Goal: Communication & Community: Ask a question

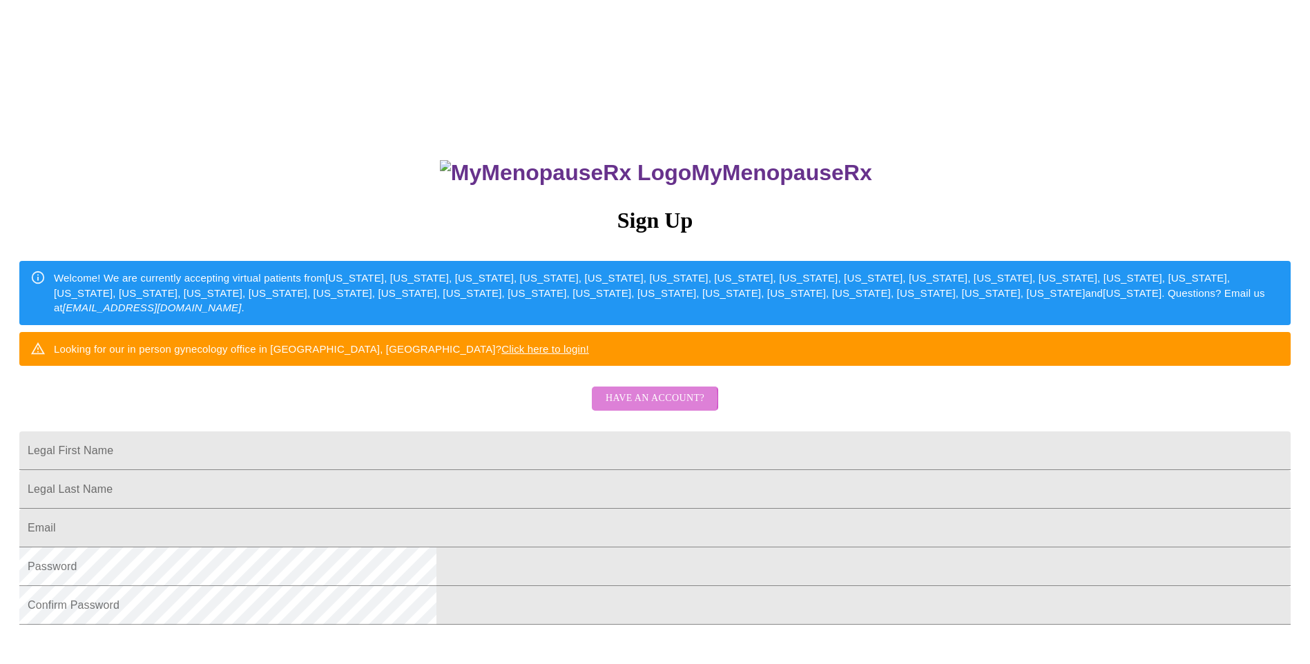
click at [628, 407] on span "Have an account?" at bounding box center [654, 398] width 99 height 17
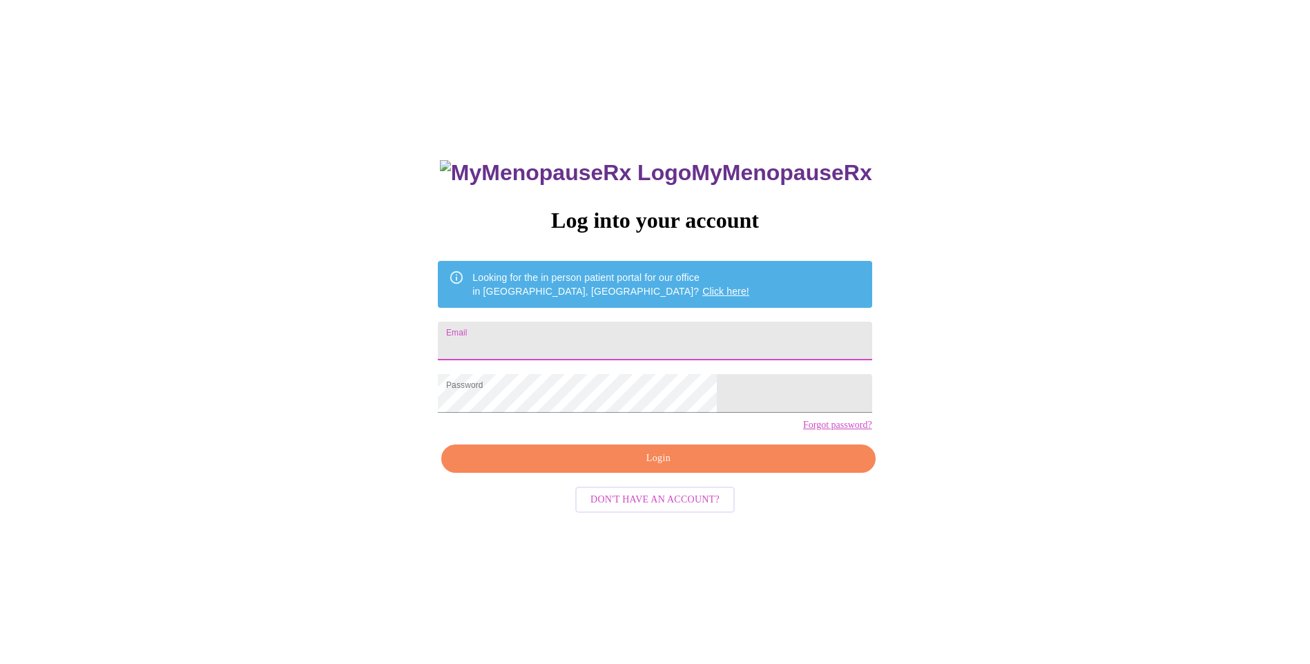
click at [607, 331] on input "Email" at bounding box center [655, 341] width 434 height 39
type input "[PERSON_NAME][EMAIL_ADDRESS][PERSON_NAME][DOMAIN_NAME]"
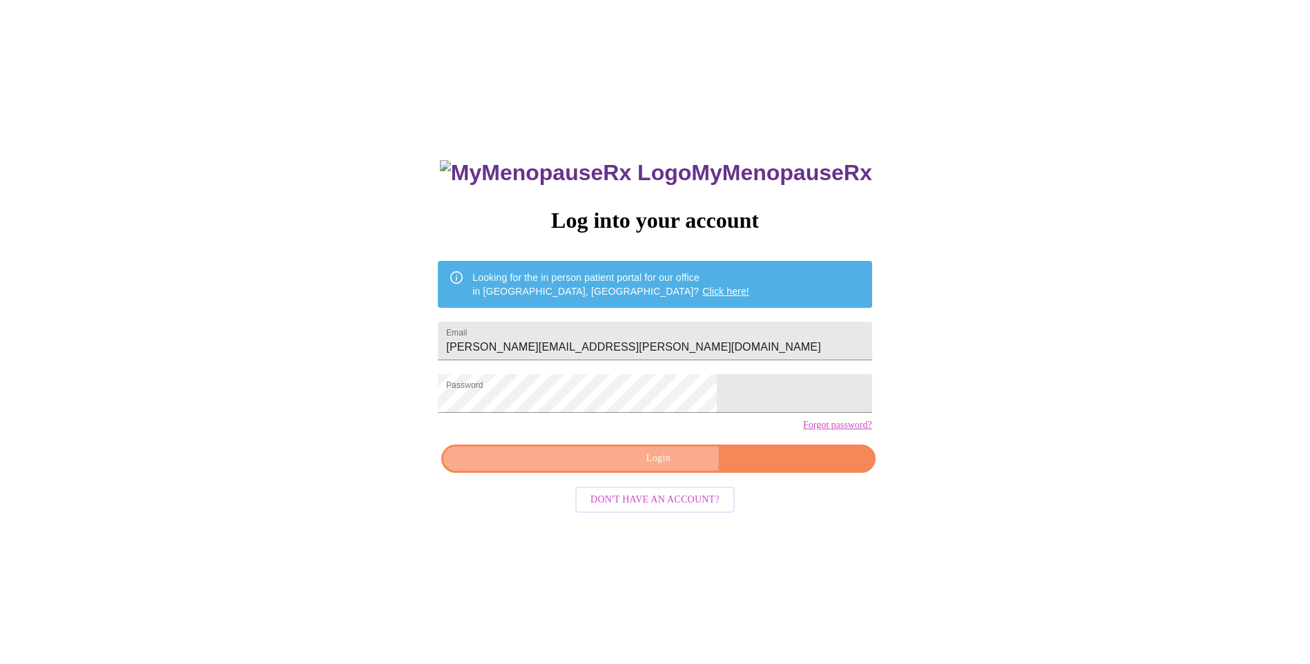
click at [615, 467] on span "Login" at bounding box center [658, 458] width 402 height 17
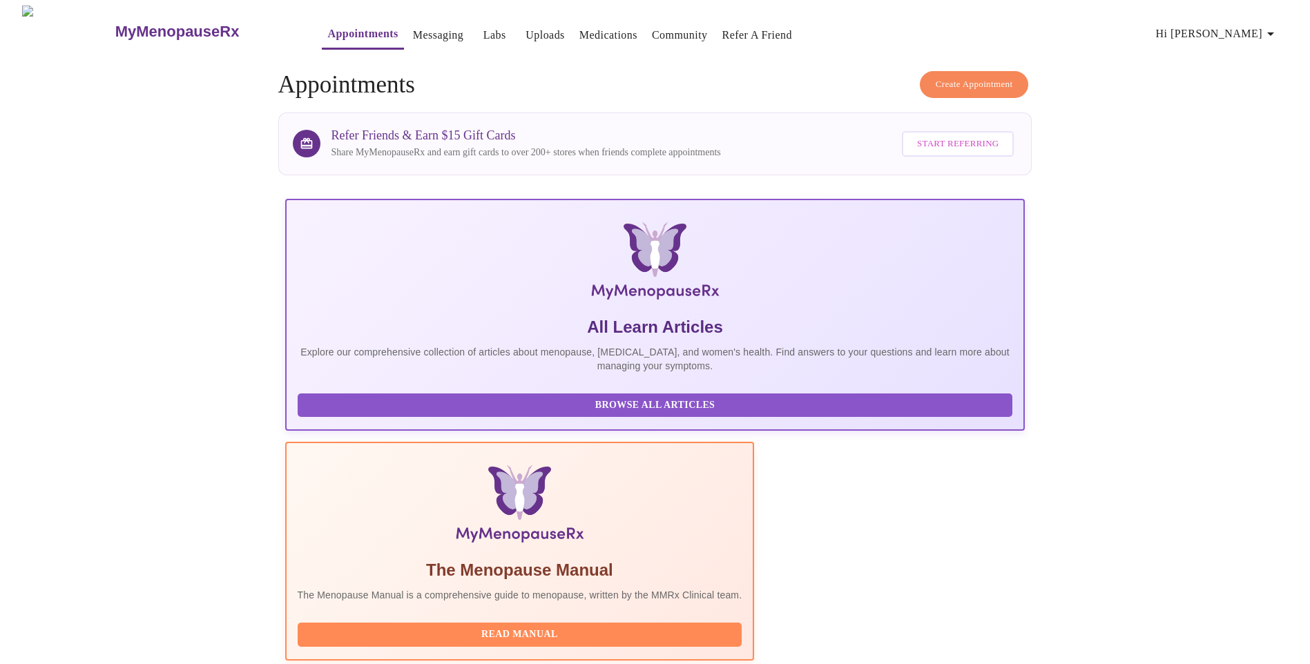
click at [413, 26] on link "Messaging" at bounding box center [438, 35] width 50 height 19
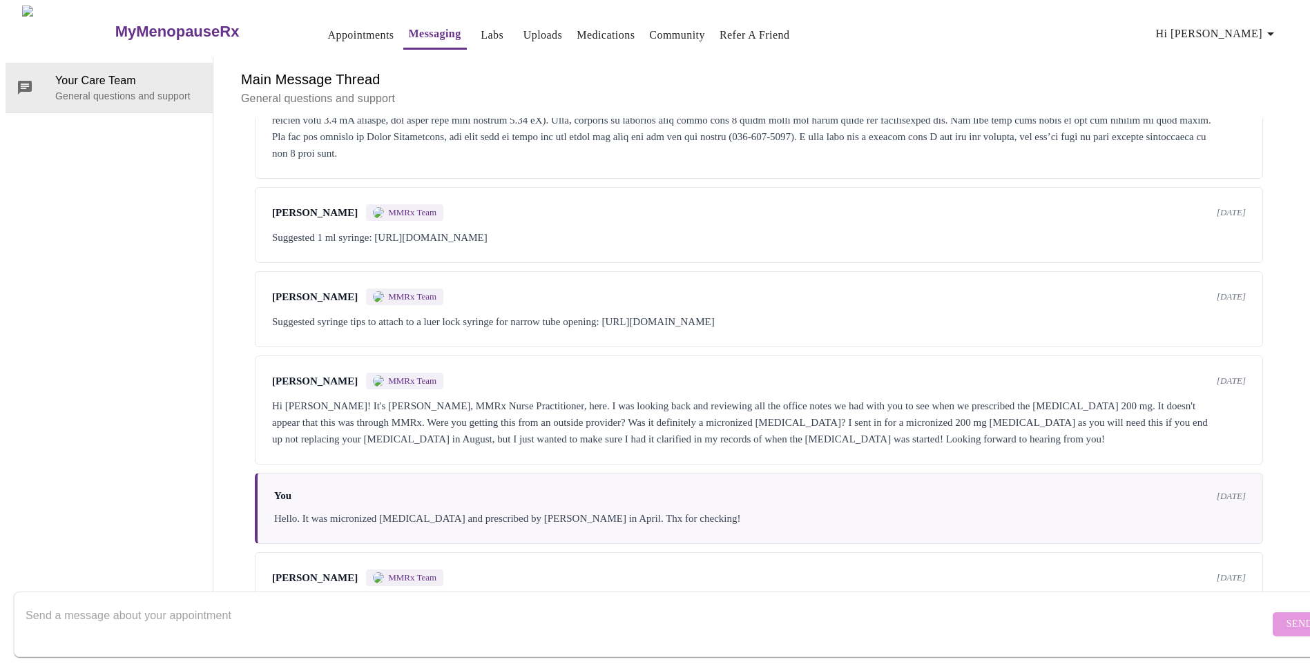
scroll to position [381, 0]
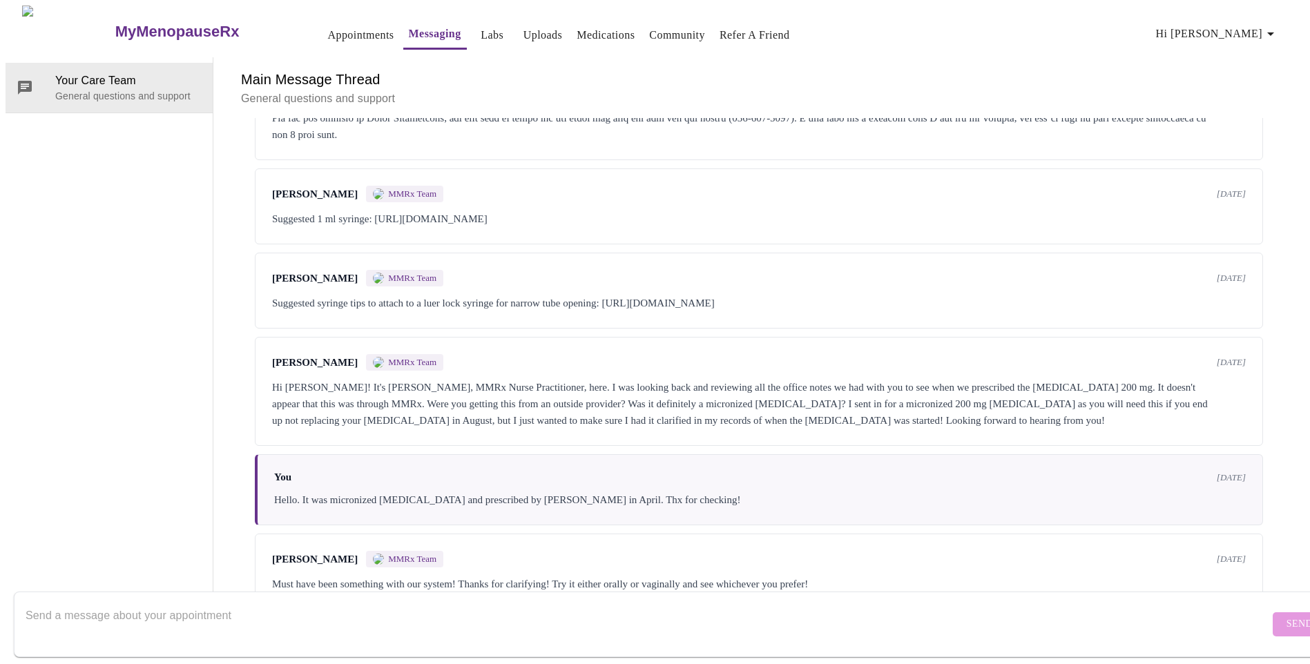
click at [148, 602] on textarea "Send a message about your appointment" at bounding box center [647, 624] width 1243 height 44
type textarea "h"
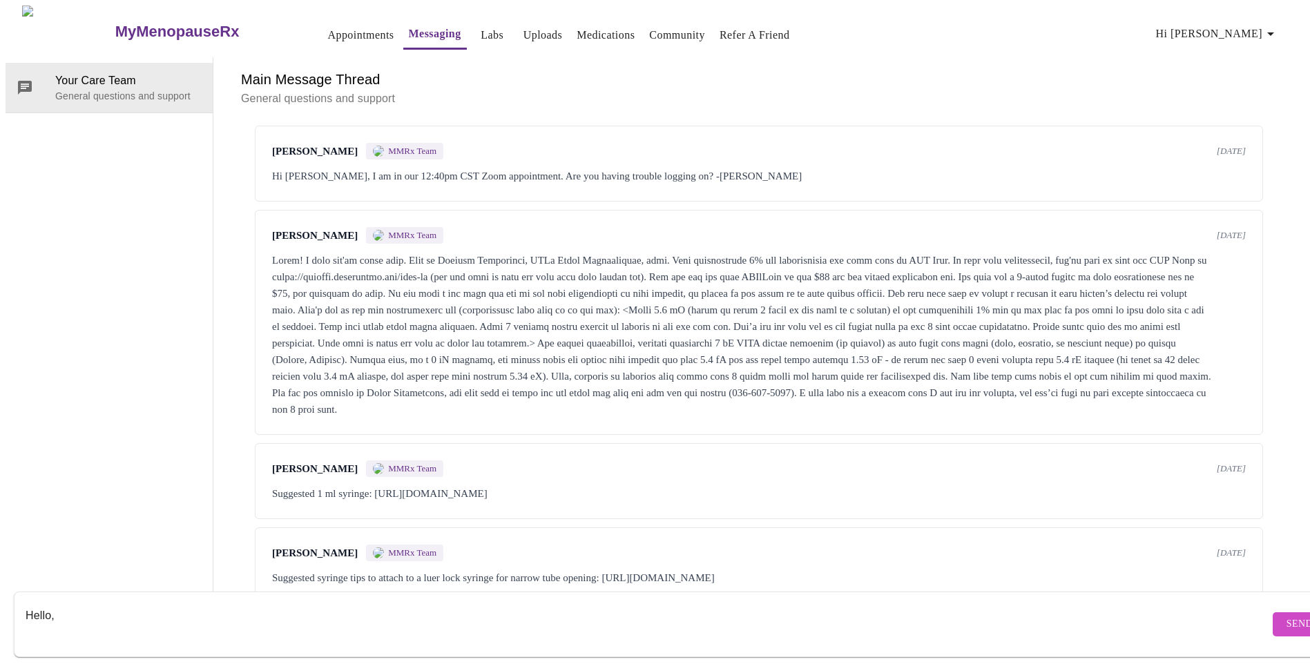
scroll to position [0, 0]
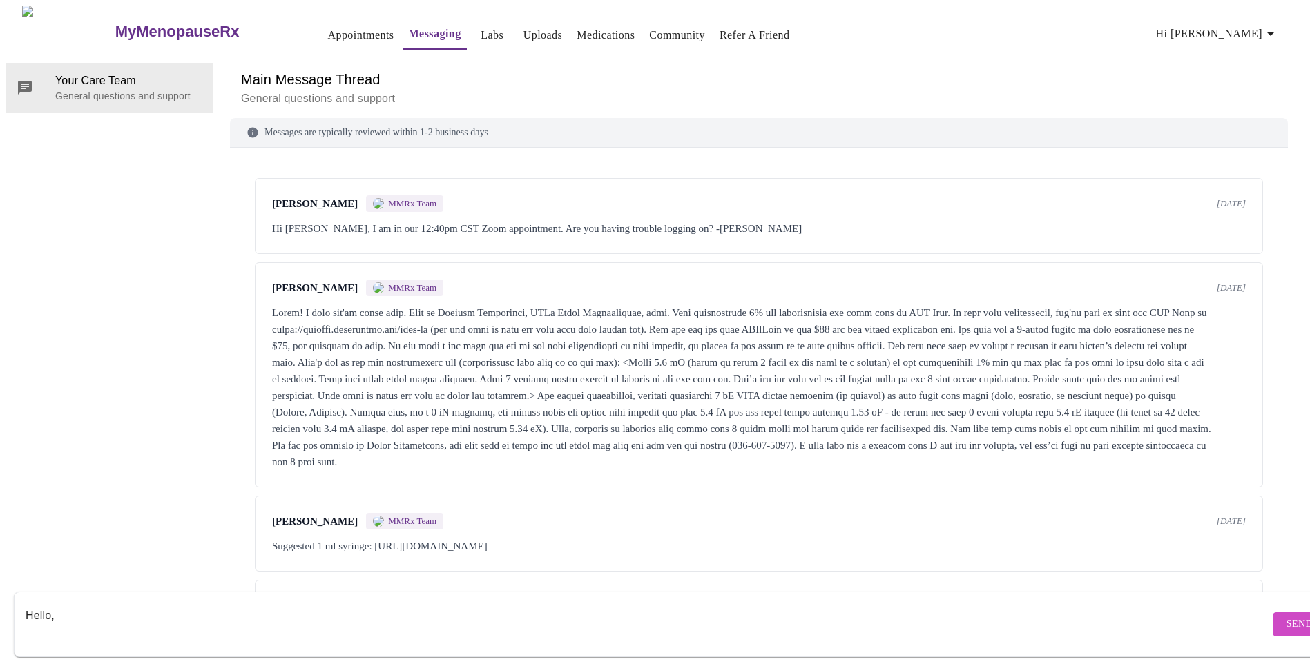
type textarea "Hello,"
click at [576, 29] on link "Medications" at bounding box center [605, 35] width 58 height 19
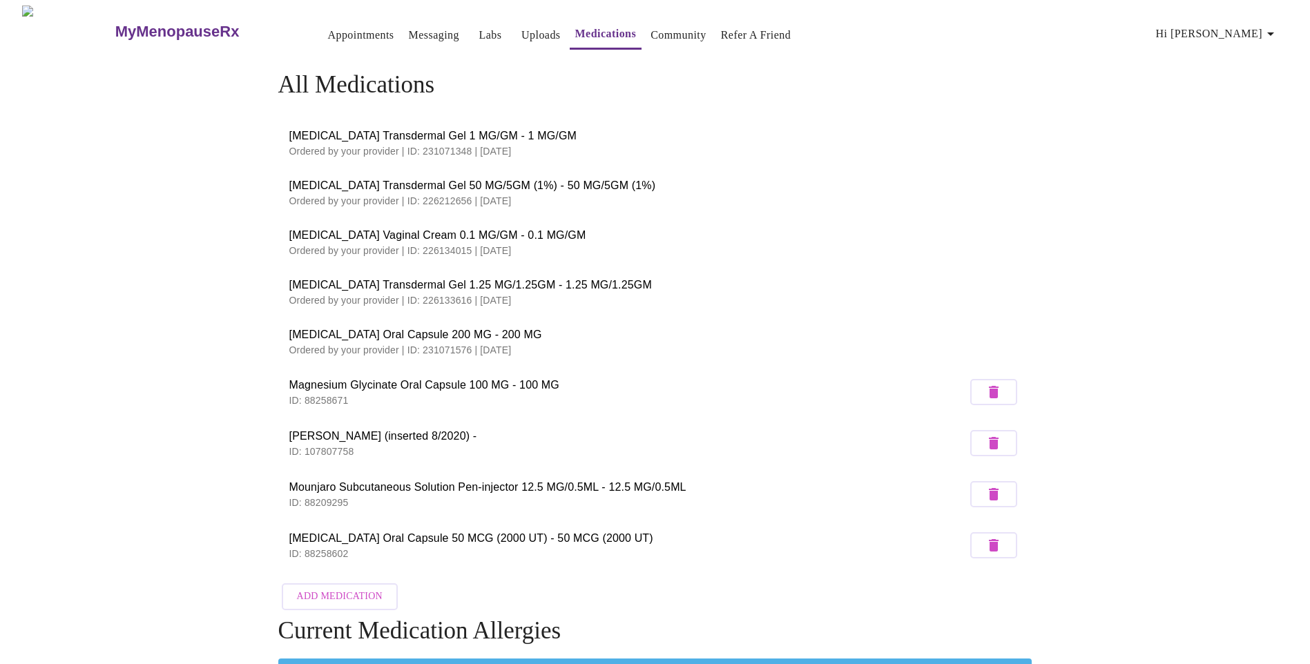
click at [449, 293] on p "Ordered by your provider | ID: 226133616 | [DATE]" at bounding box center [655, 300] width 732 height 14
click at [569, 286] on span "[MEDICAL_DATA] Transdermal Gel 1.25 MG/1.25GM - 1.25 MG/1.25GM" at bounding box center [655, 285] width 732 height 17
click at [409, 30] on link "Messaging" at bounding box center [434, 35] width 50 height 19
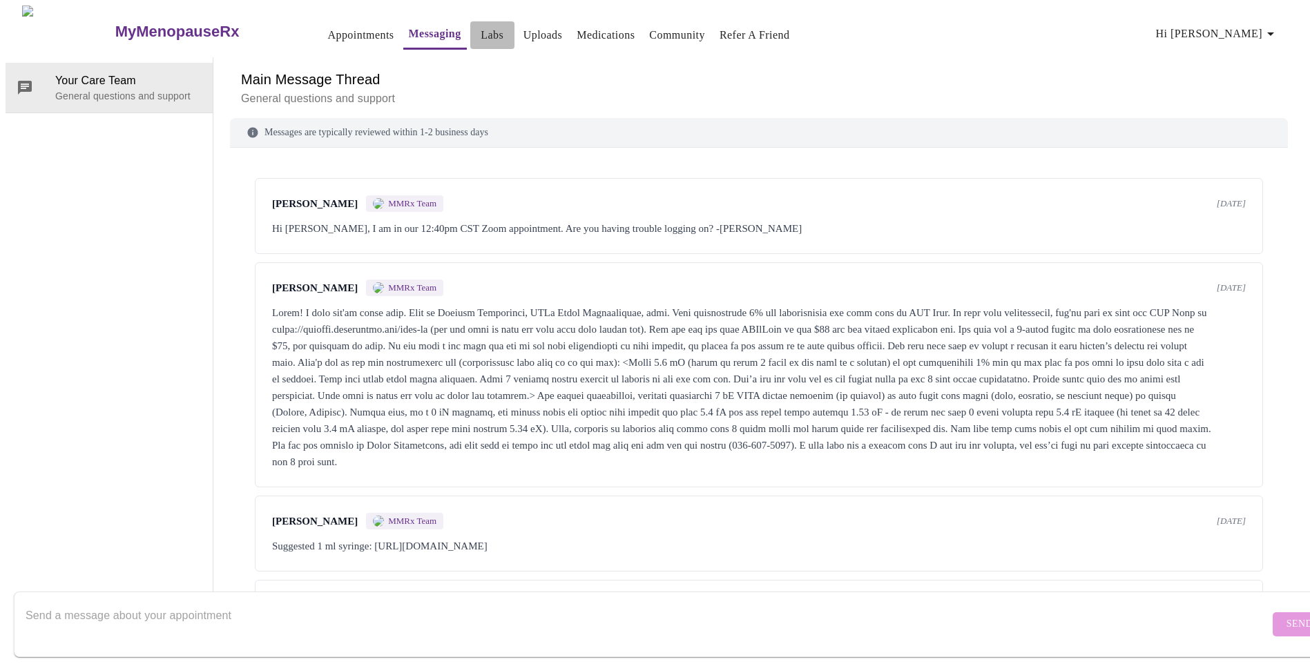
click at [480, 35] on link "Labs" at bounding box center [491, 35] width 23 height 19
